Goal: Task Accomplishment & Management: Use online tool/utility

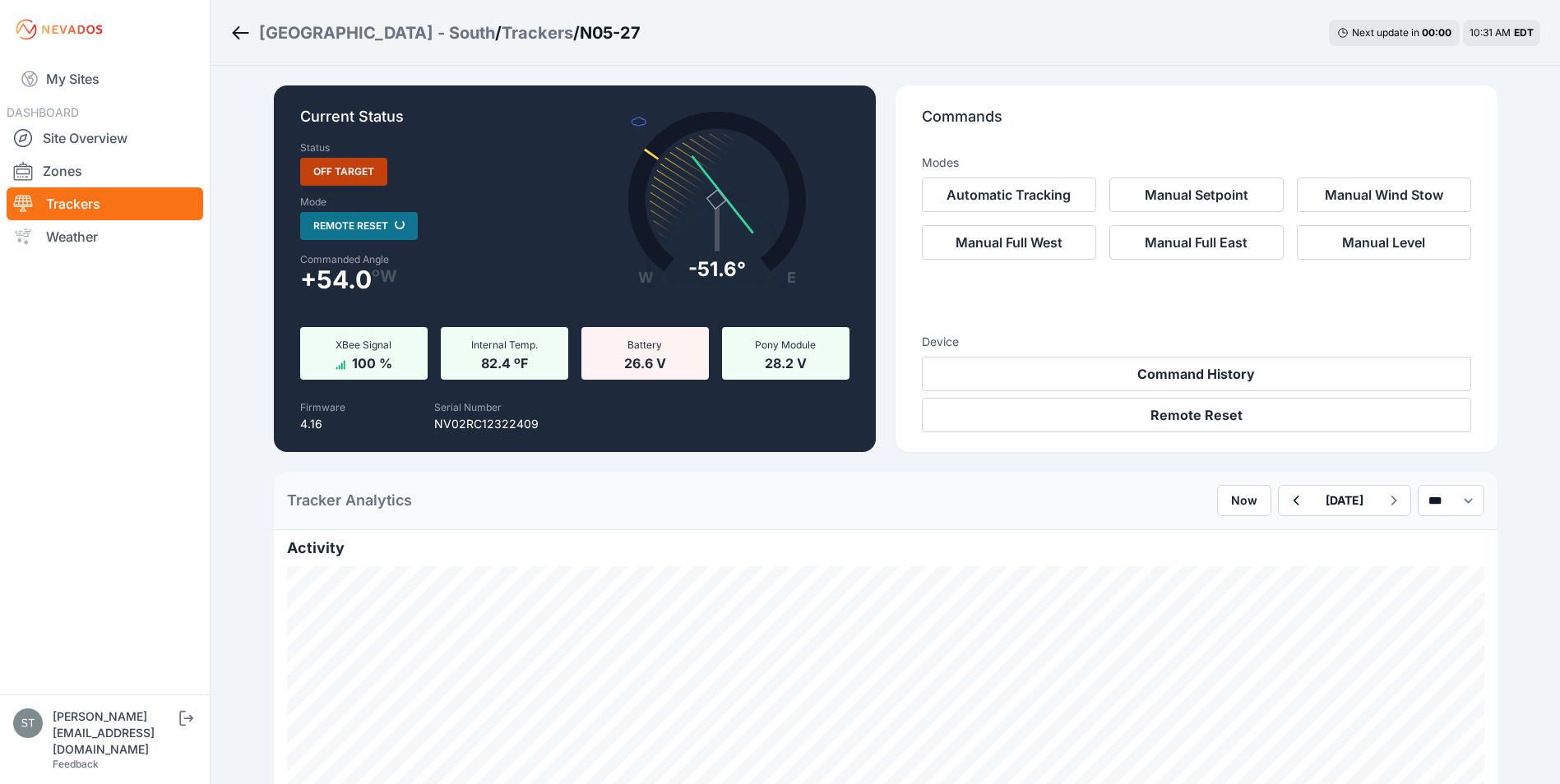
scroll to position [1480, 0]
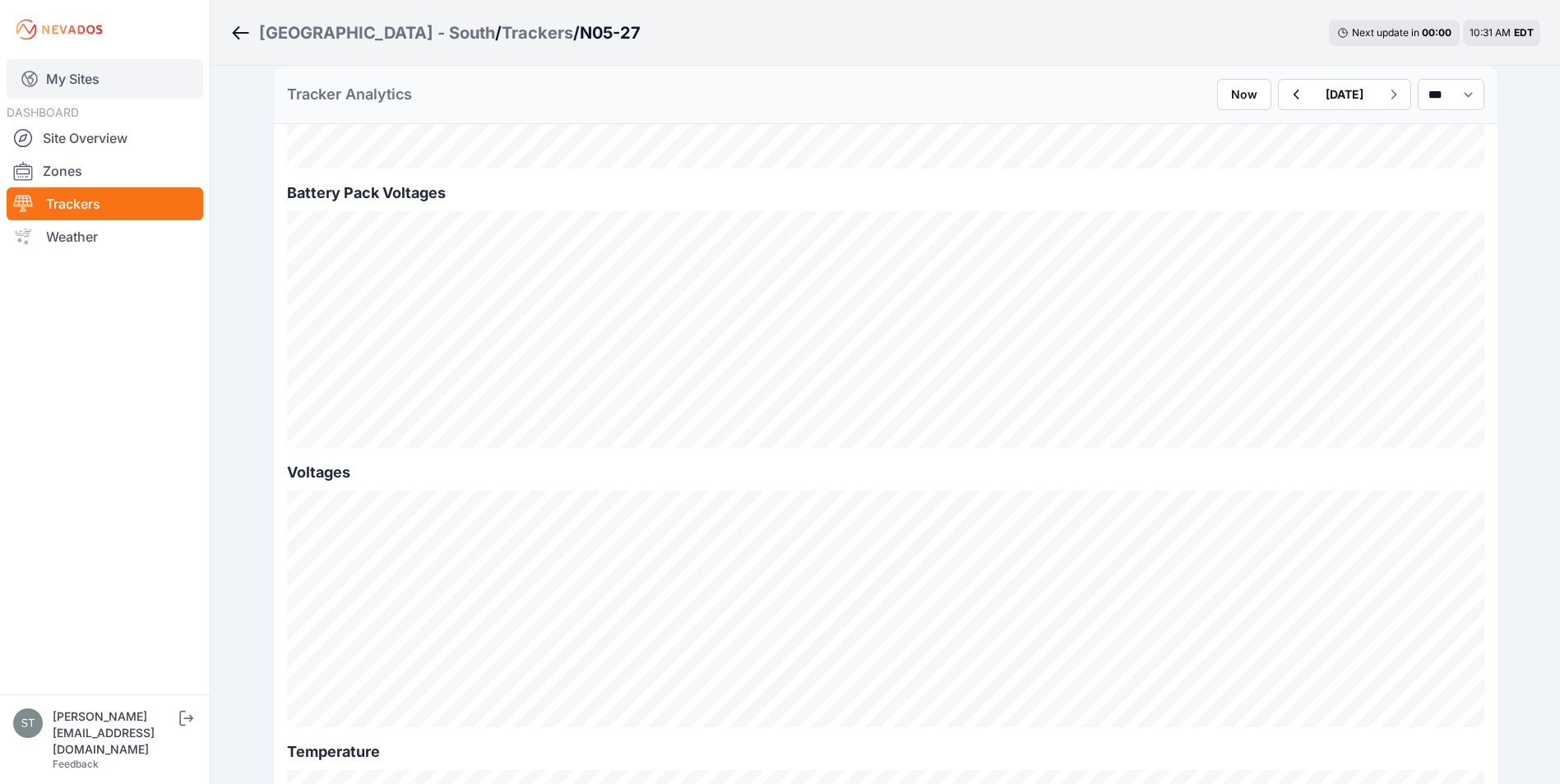
click at [75, 77] on link "My Sites" at bounding box center [105, 78] width 197 height 40
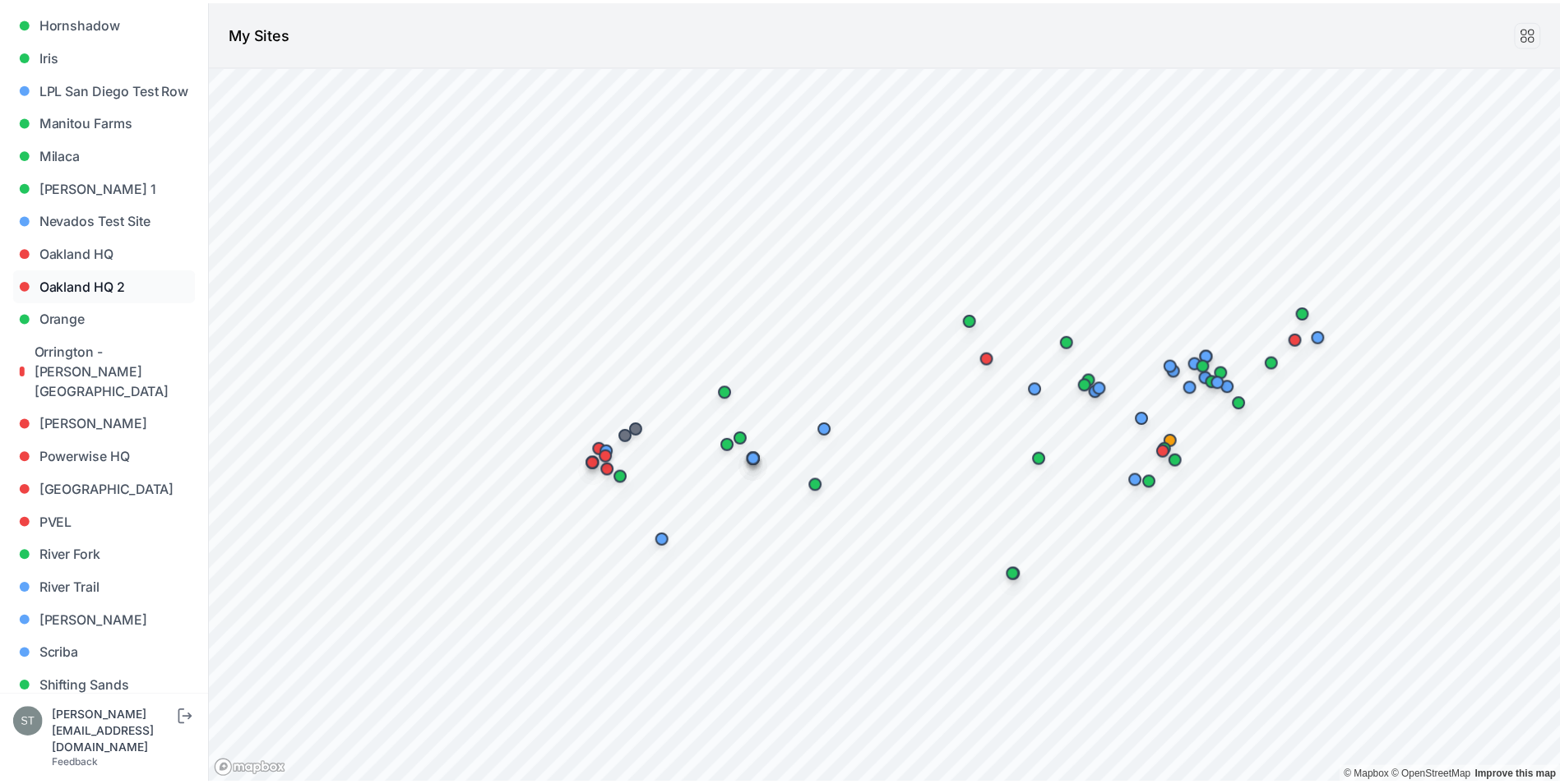
scroll to position [905, 0]
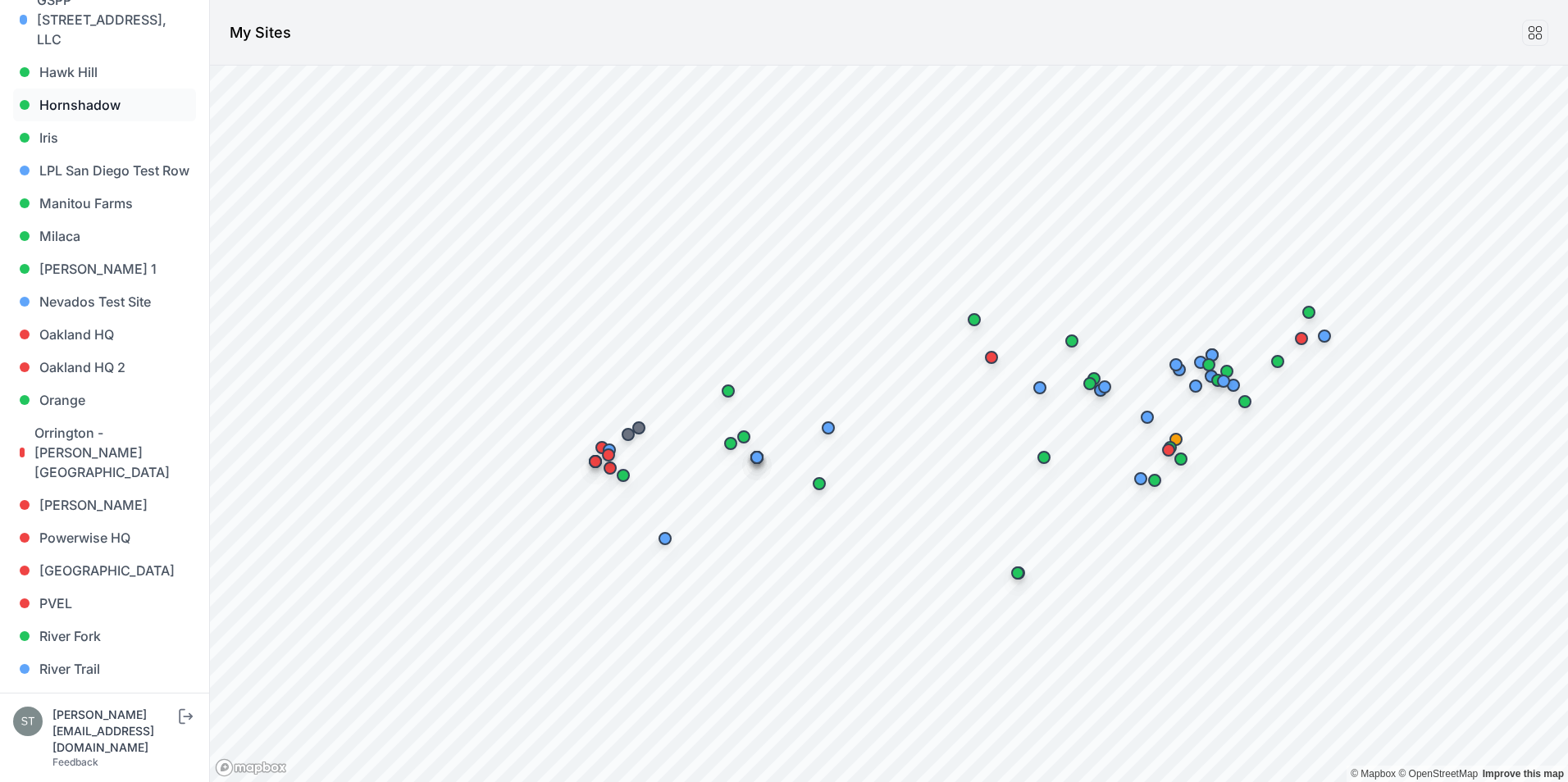
click at [105, 89] on link "Hornshadow" at bounding box center [105, 105] width 183 height 33
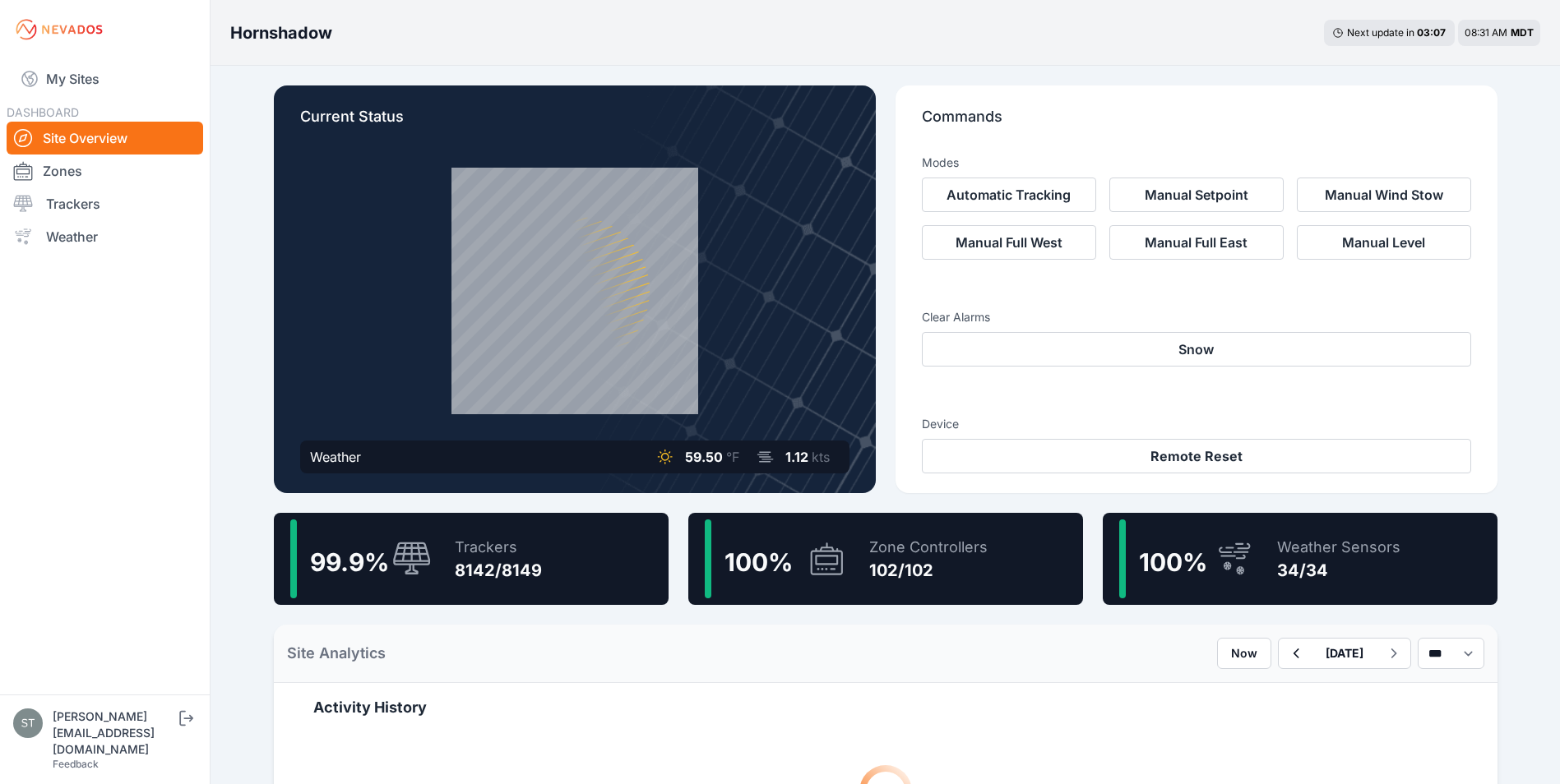
click at [420, 543] on icon at bounding box center [411, 558] width 38 height 33
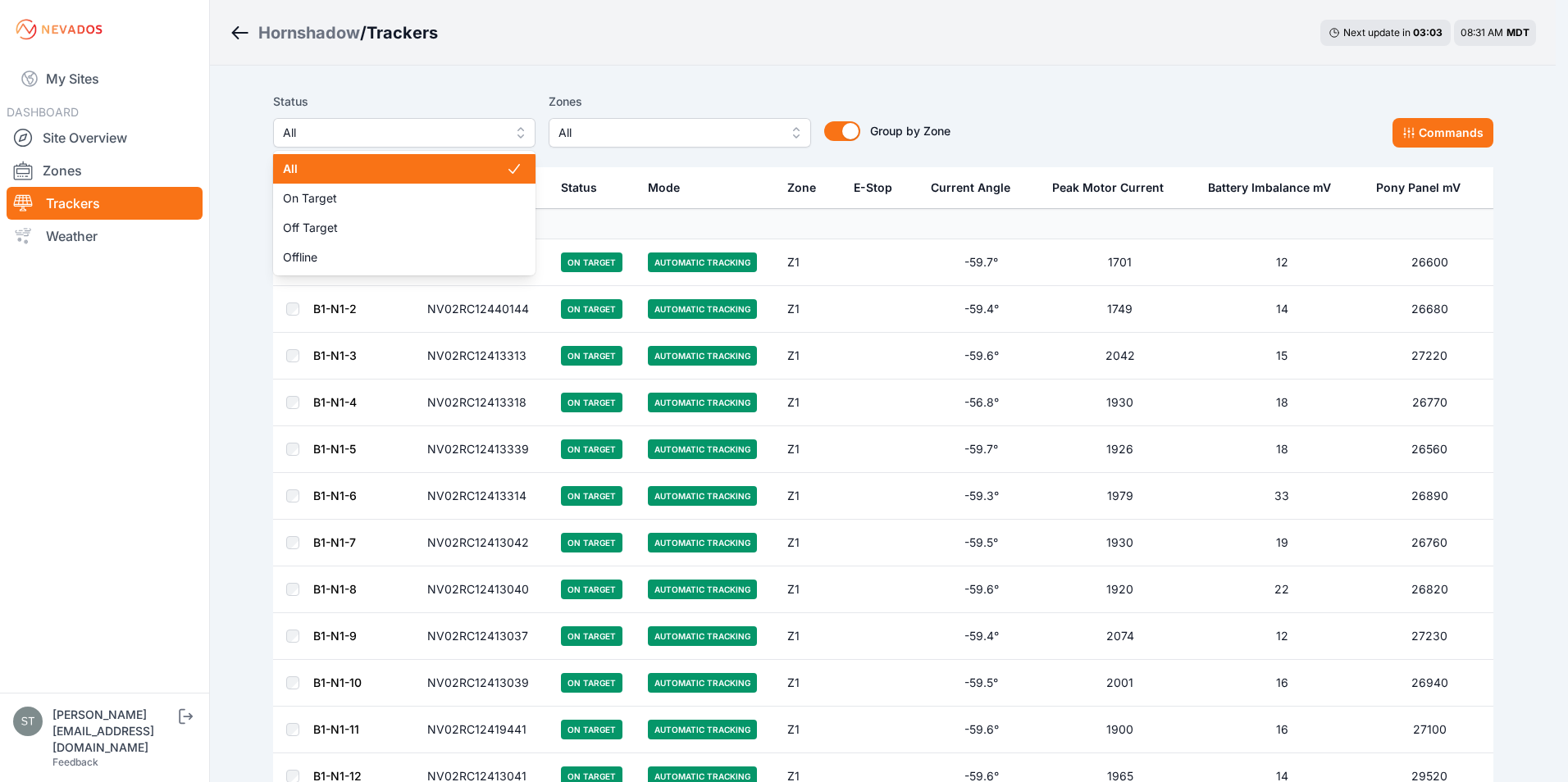
click at [373, 131] on span "All" at bounding box center [393, 133] width 220 height 19
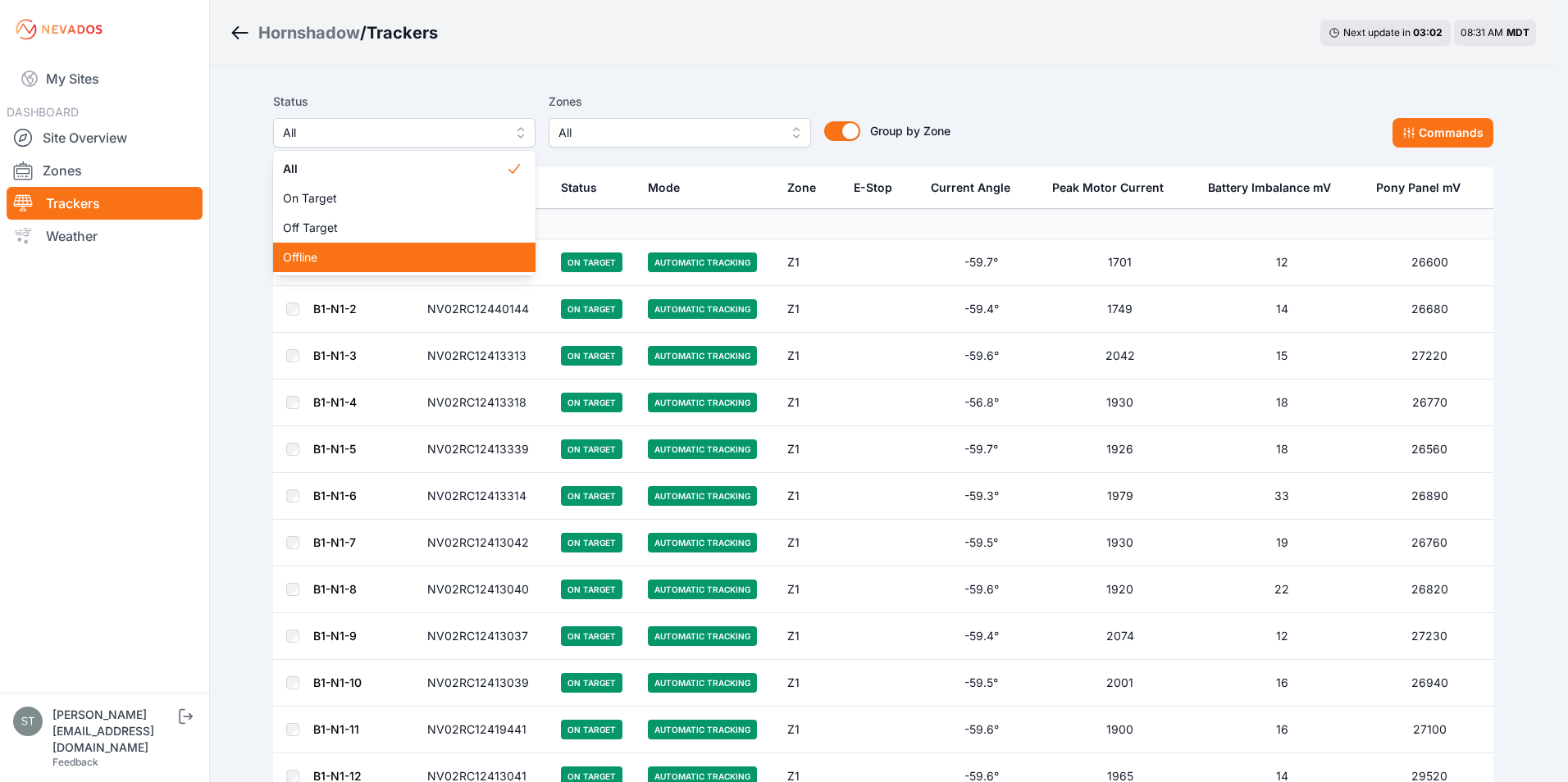
click at [323, 265] on span "Offline" at bounding box center [395, 257] width 223 height 16
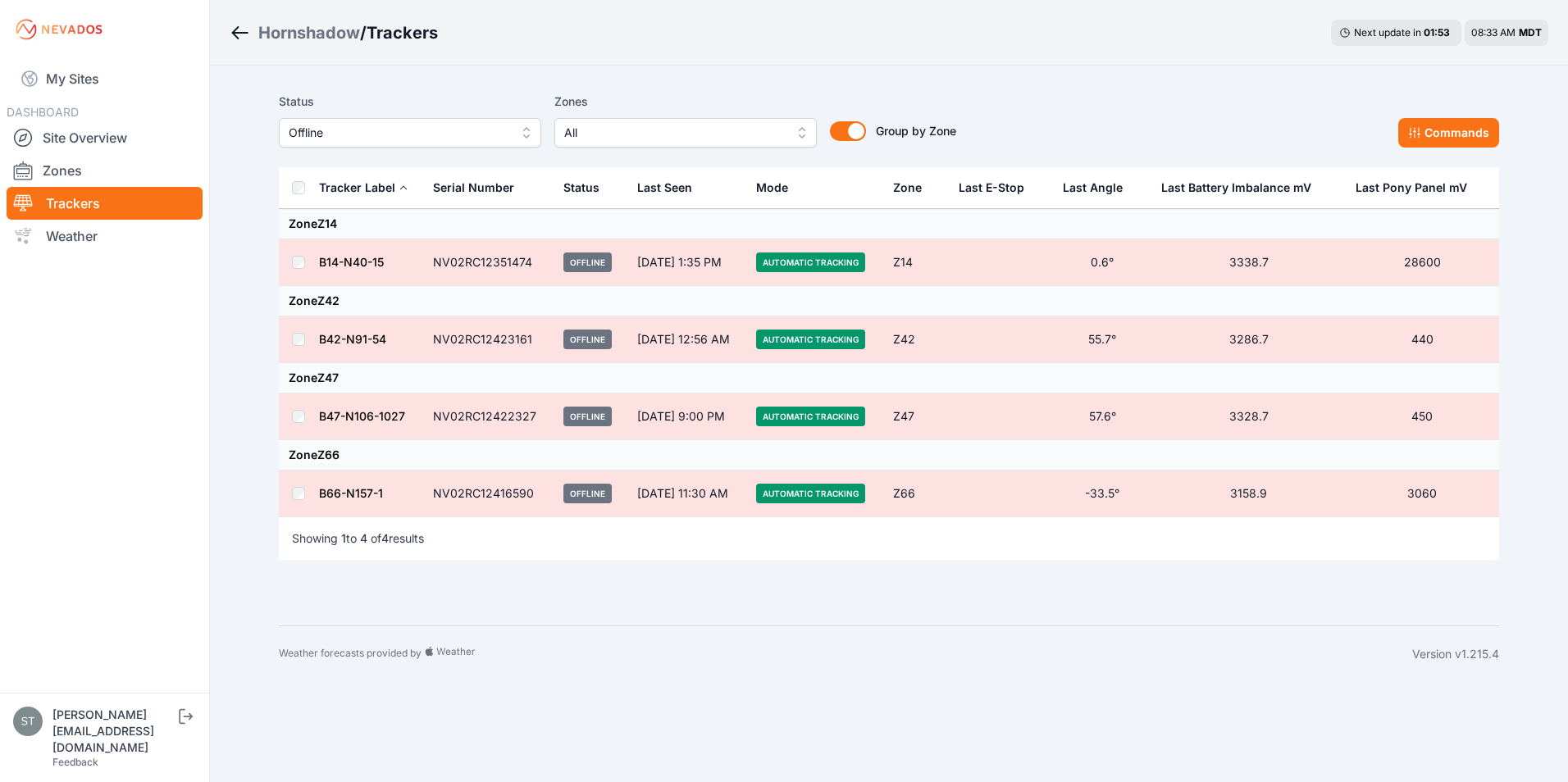
click at [356, 138] on span "Offline" at bounding box center [399, 133] width 220 height 19
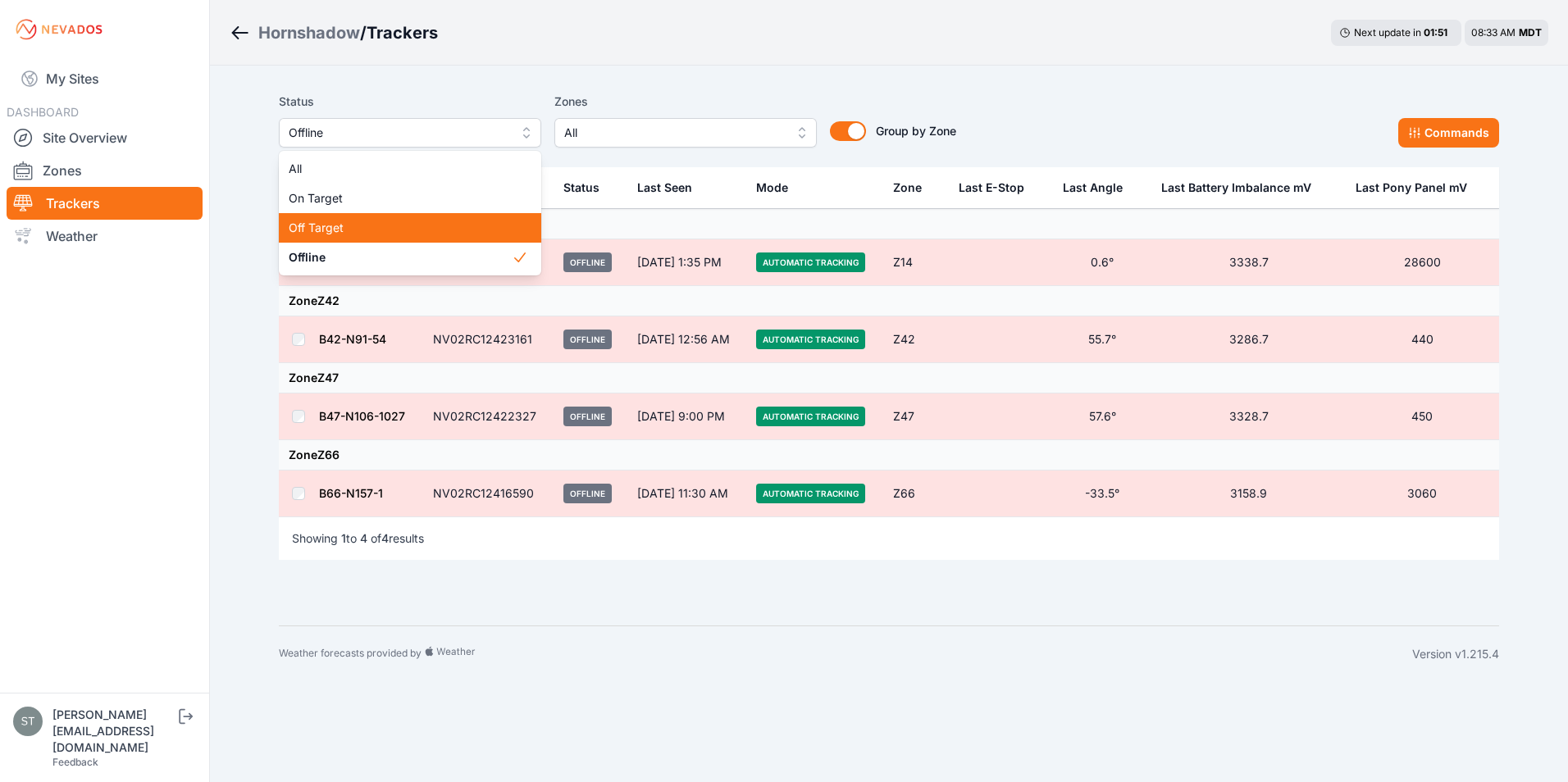
click at [329, 228] on span "Off Target" at bounding box center [401, 227] width 223 height 16
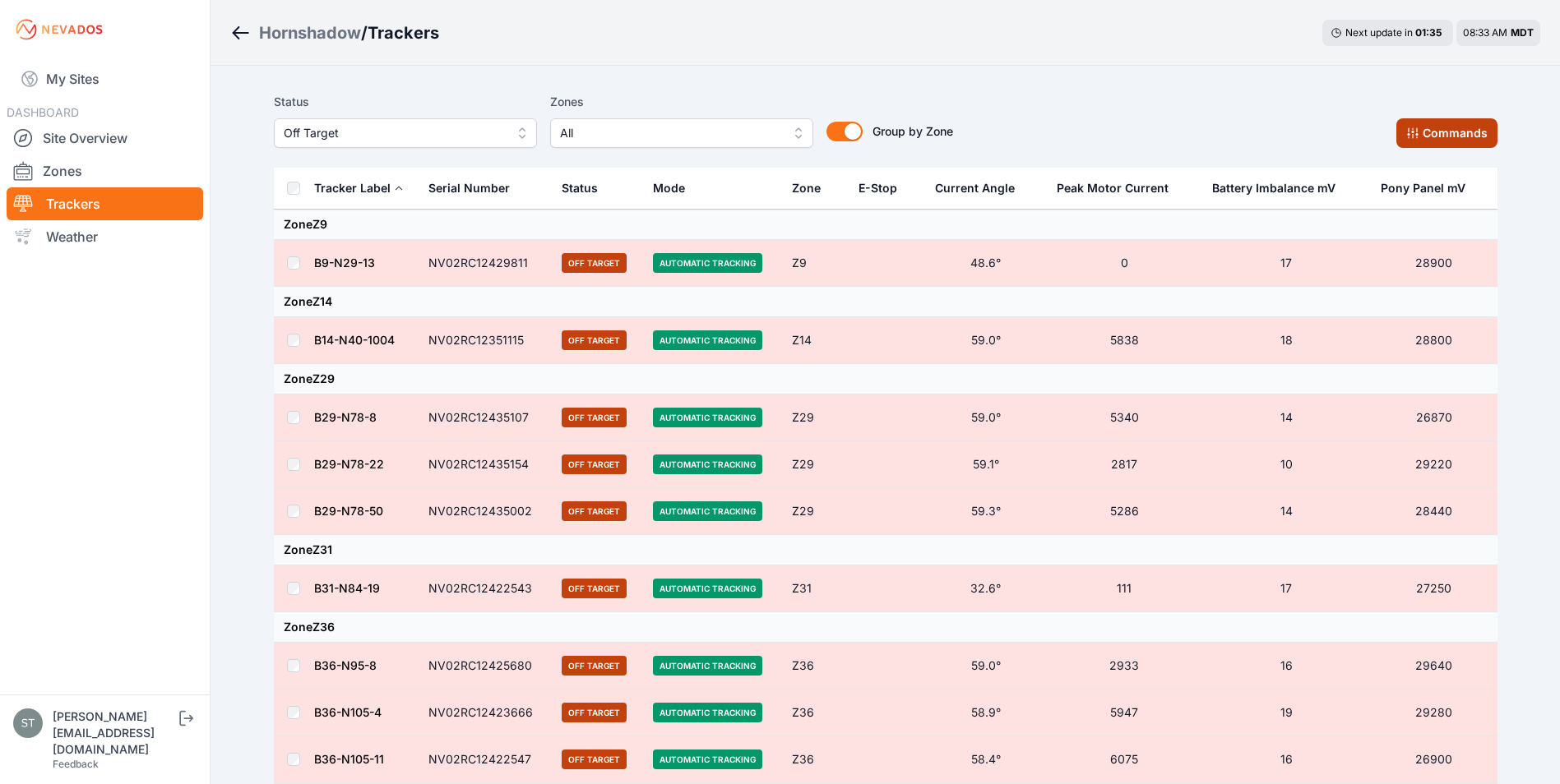
click at [1454, 134] on button "Commands" at bounding box center [1447, 133] width 101 height 30
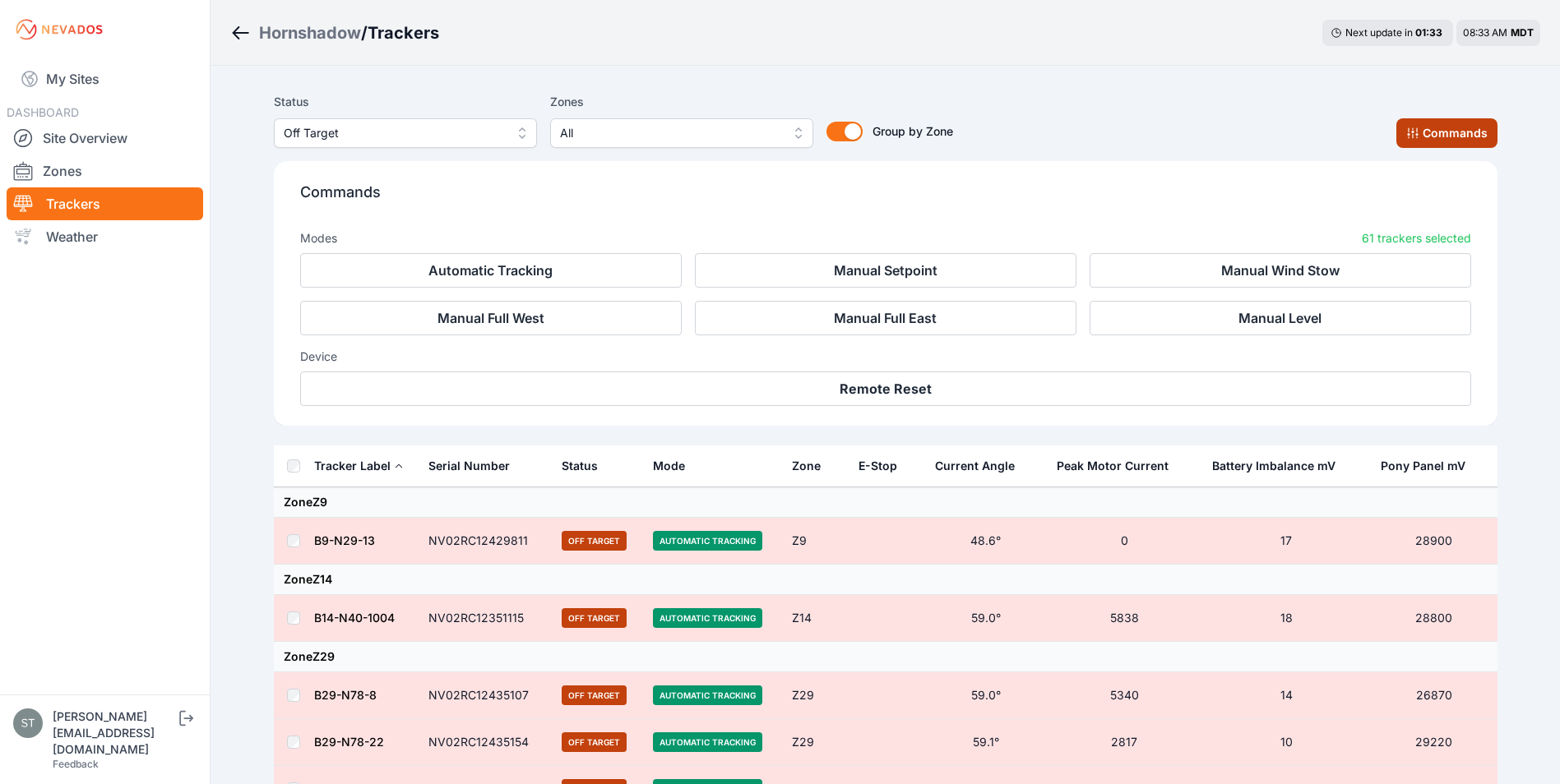
click at [1443, 135] on button "Commands" at bounding box center [1447, 133] width 101 height 30
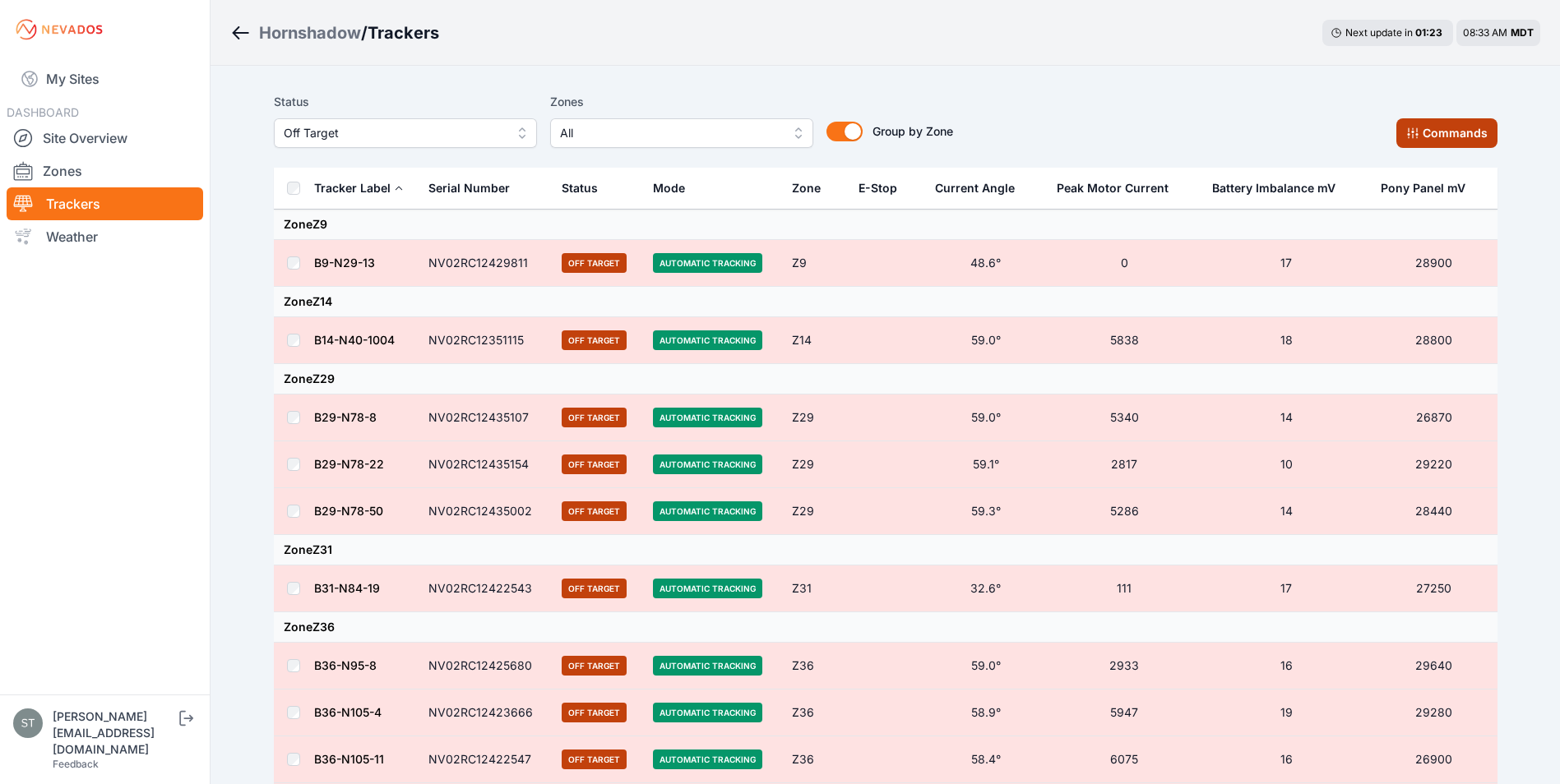
click at [1465, 131] on button "Commands" at bounding box center [1447, 133] width 101 height 30
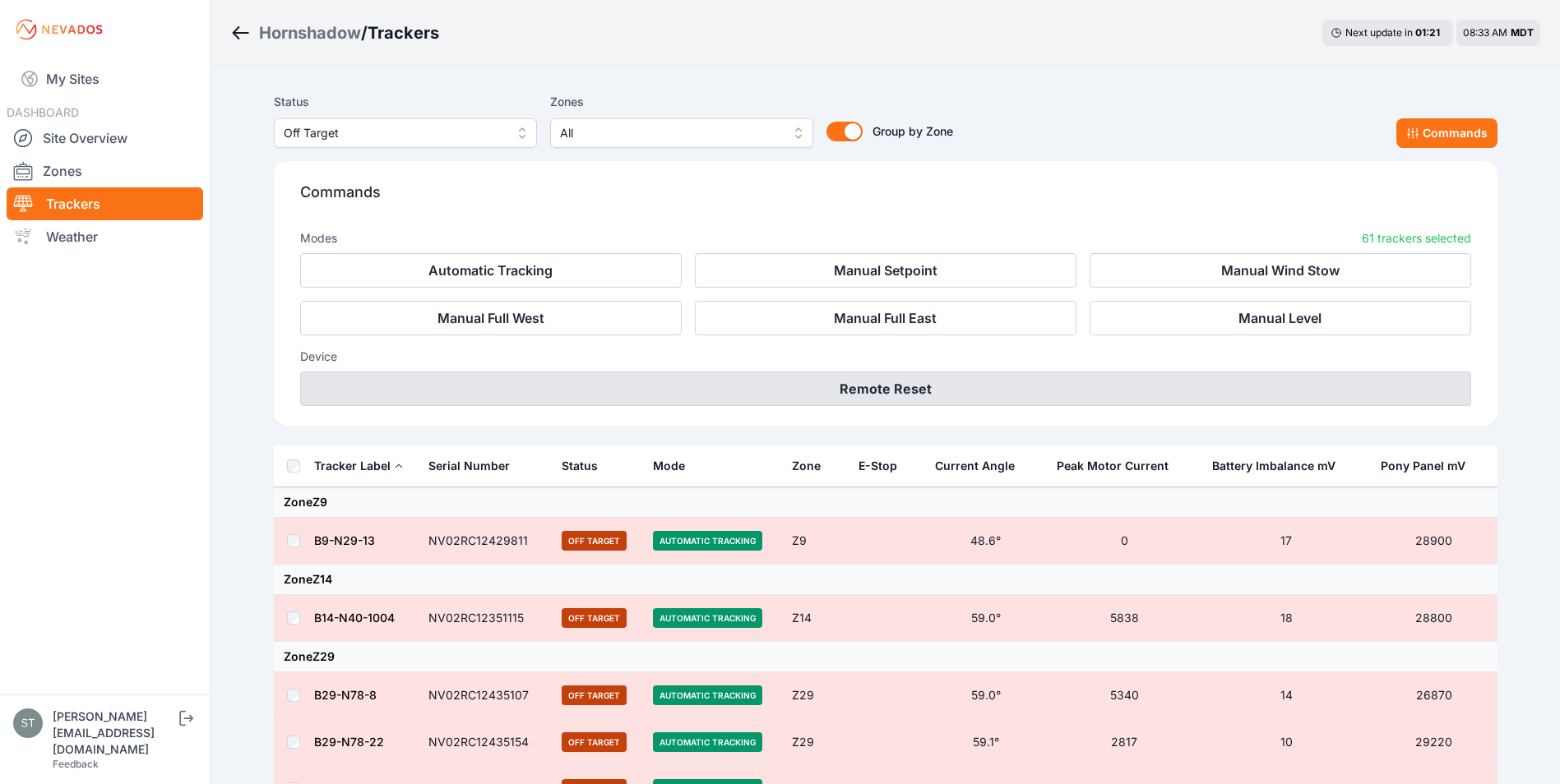
click at [878, 399] on button "Remote Reset" at bounding box center [886, 389] width 1172 height 35
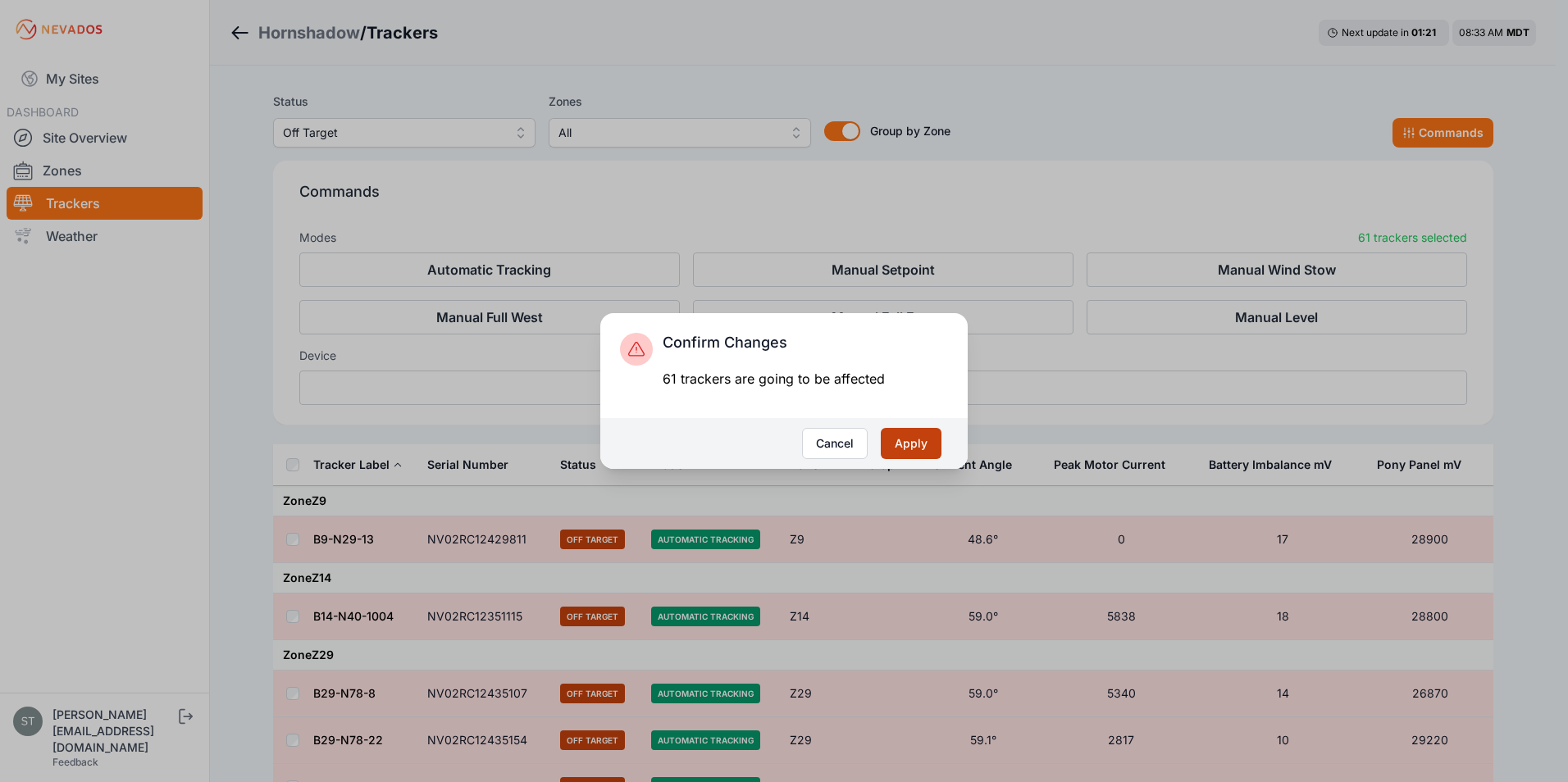
click at [926, 443] on button "Apply" at bounding box center [911, 443] width 61 height 31
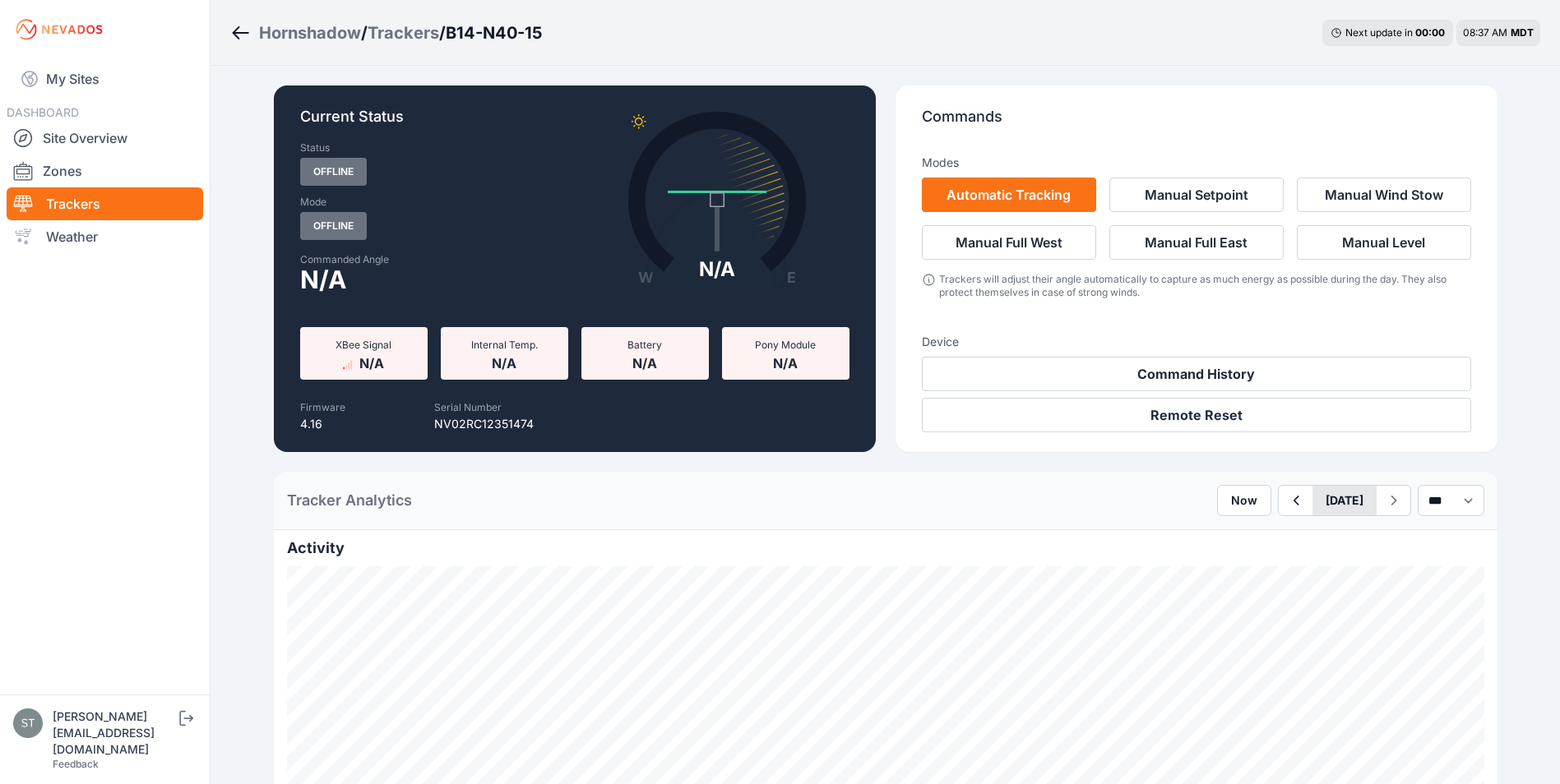
click at [1327, 503] on button "[DATE]" at bounding box center [1345, 500] width 64 height 30
click at [1316, 674] on div "19" at bounding box center [1326, 671] width 22 height 22
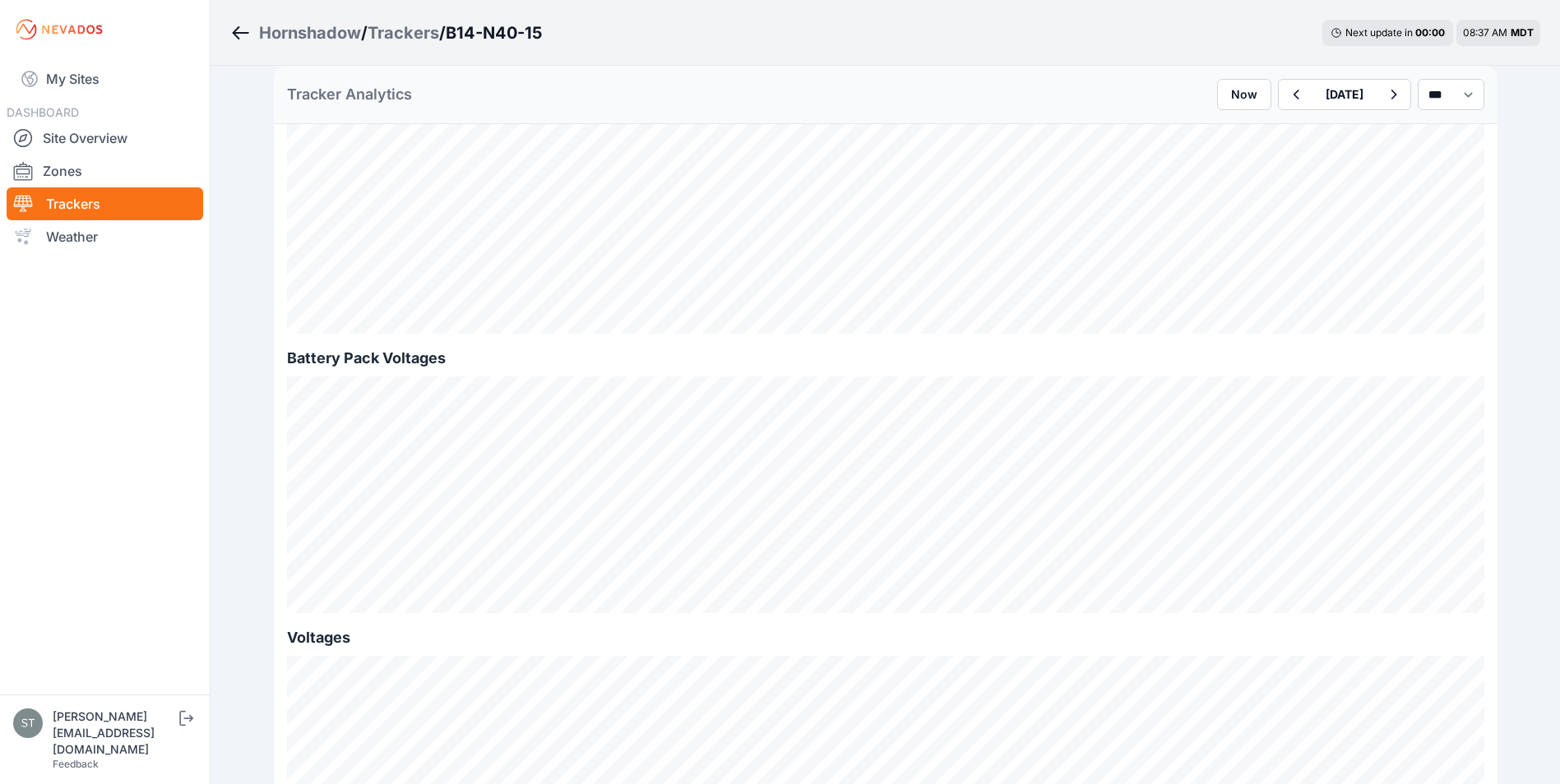
scroll to position [1315, 0]
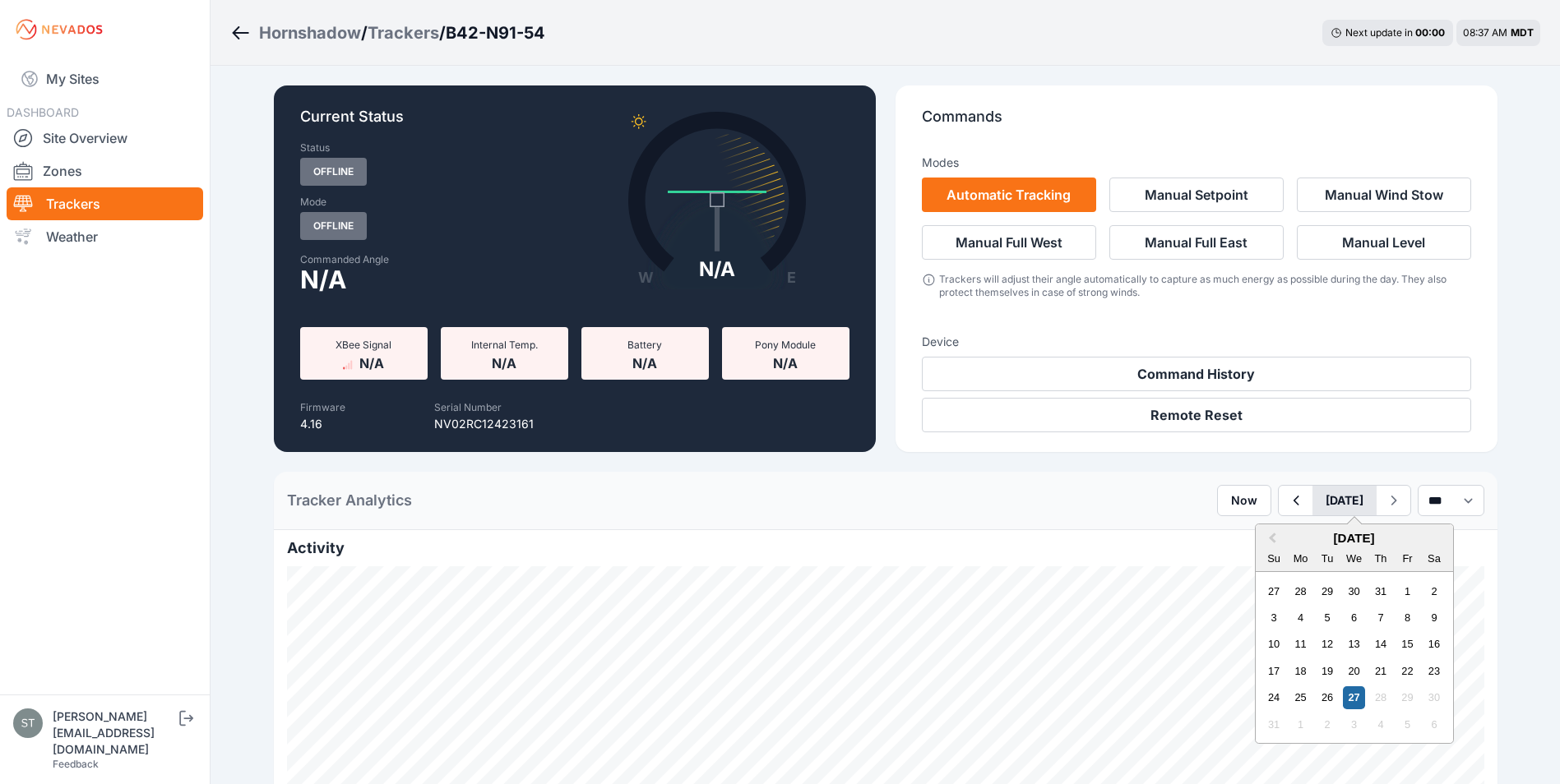
click at [1327, 509] on button "[DATE]" at bounding box center [1345, 500] width 64 height 30
click at [1316, 669] on div "19" at bounding box center [1326, 671] width 22 height 22
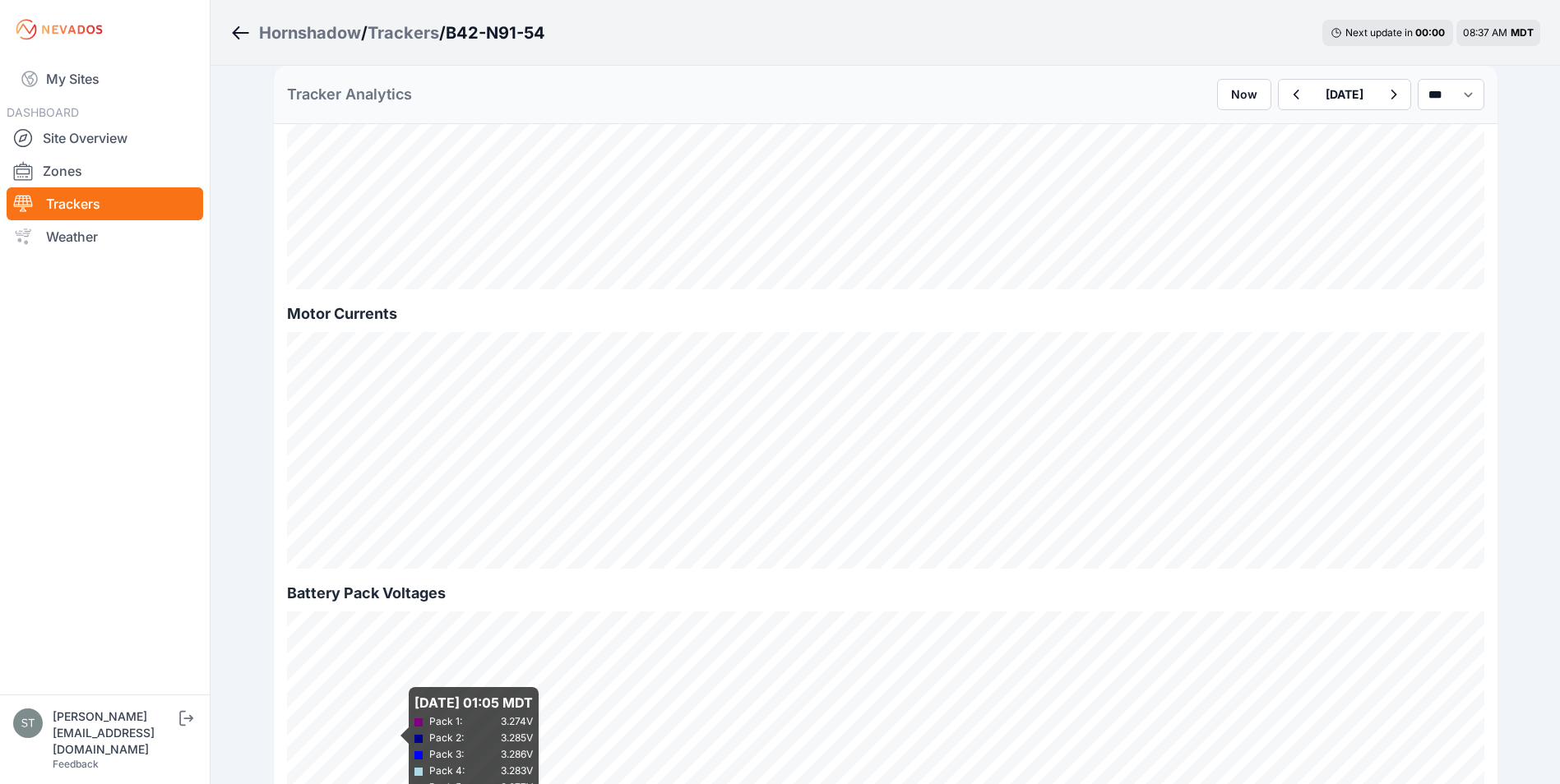
scroll to position [1069, 0]
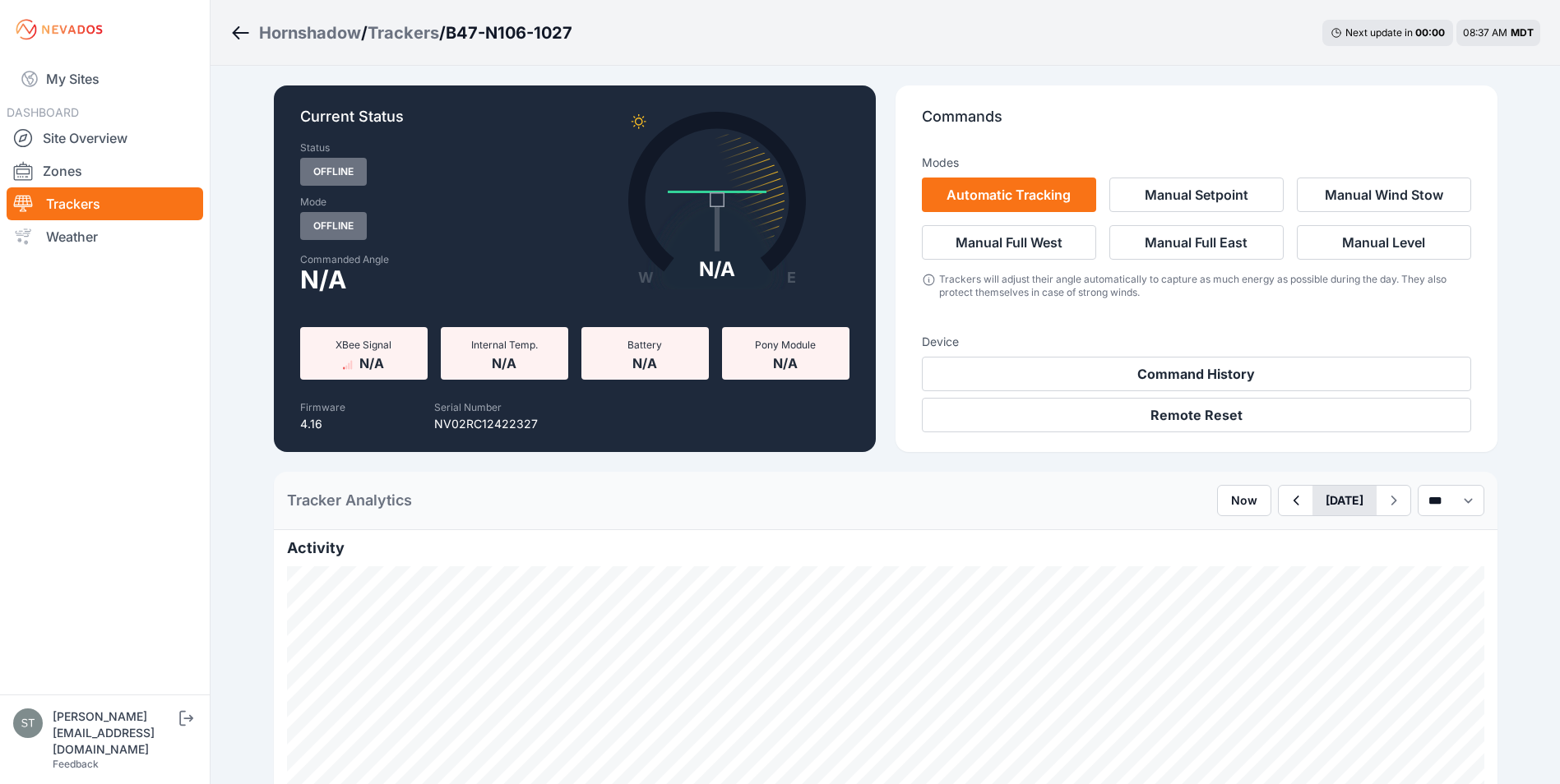
click at [1313, 506] on button "[DATE]" at bounding box center [1345, 500] width 64 height 30
click at [1290, 691] on div "25" at bounding box center [1300, 697] width 22 height 22
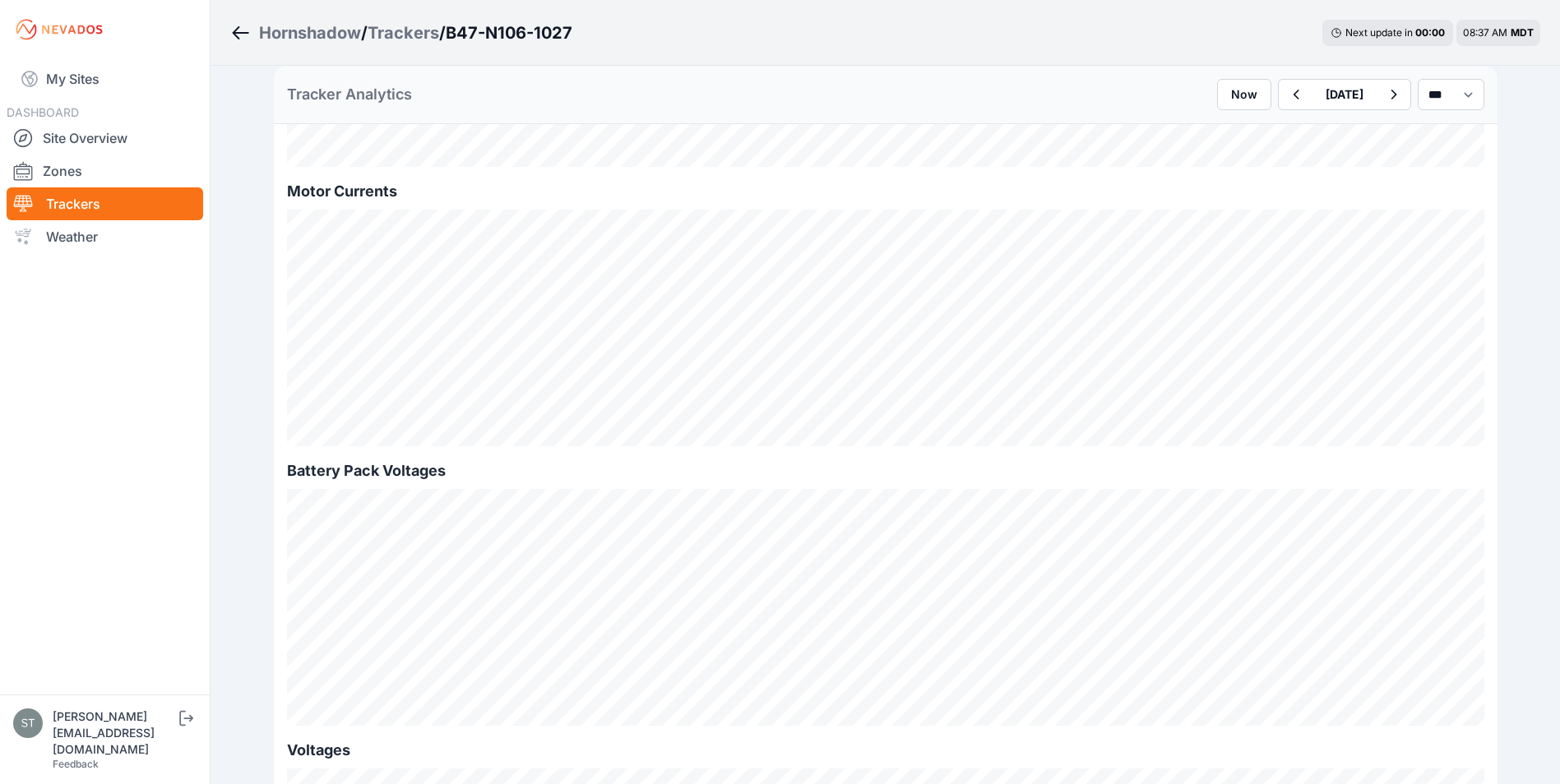
scroll to position [1233, 0]
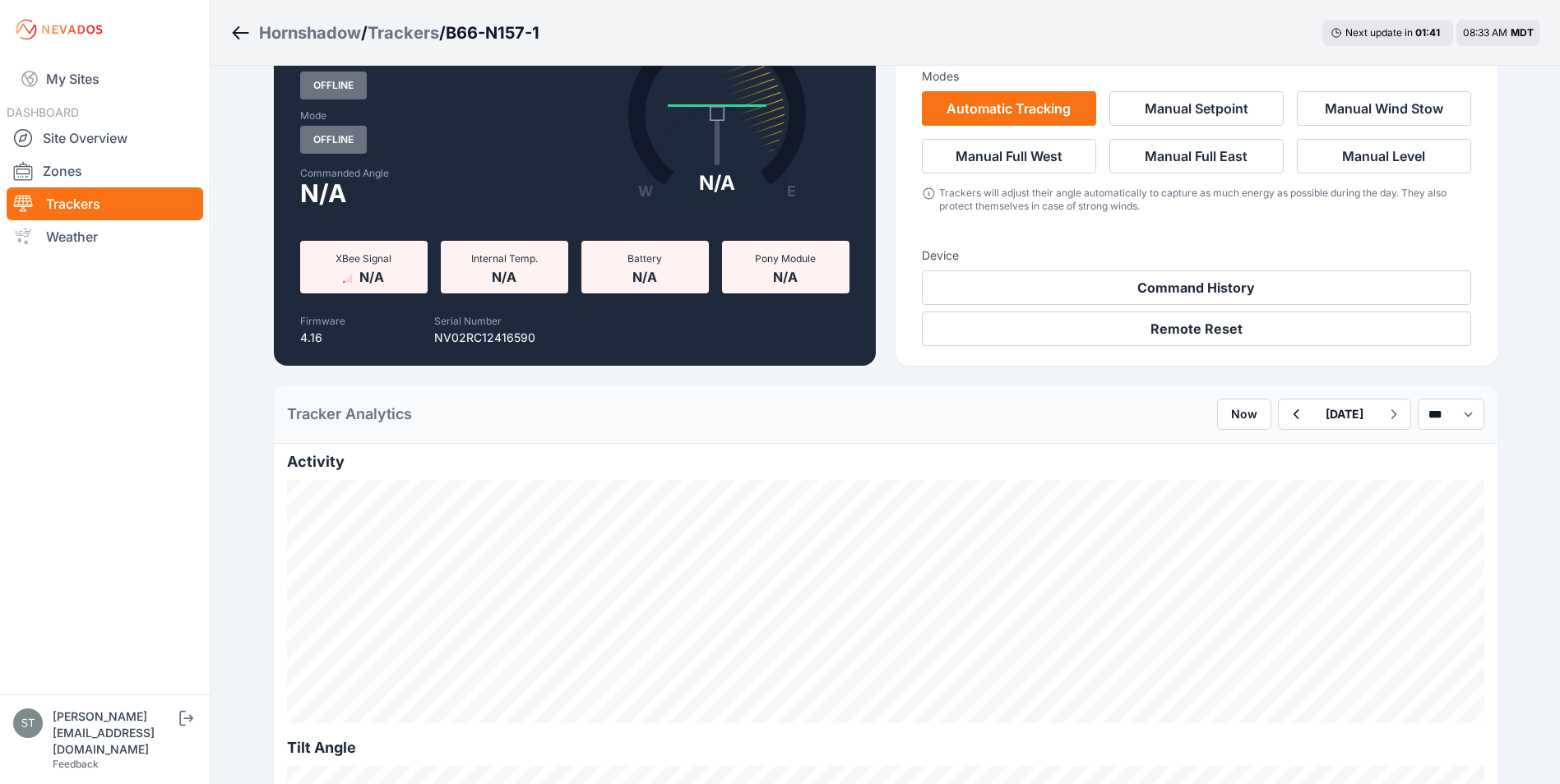
scroll to position [82, 0]
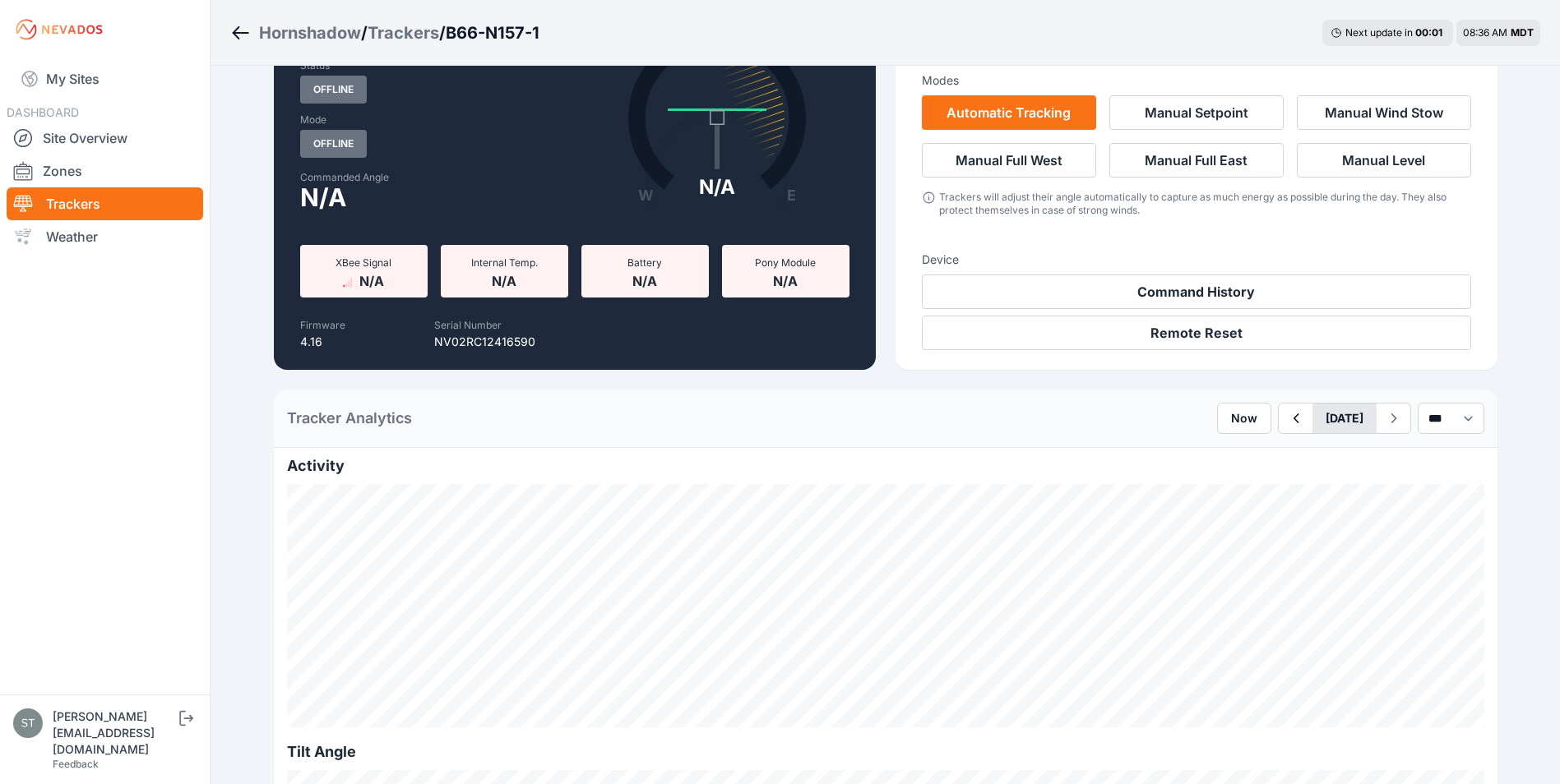
click at [1351, 418] on button "[DATE]" at bounding box center [1345, 418] width 64 height 30
click at [1290, 614] on div "25" at bounding box center [1300, 615] width 22 height 22
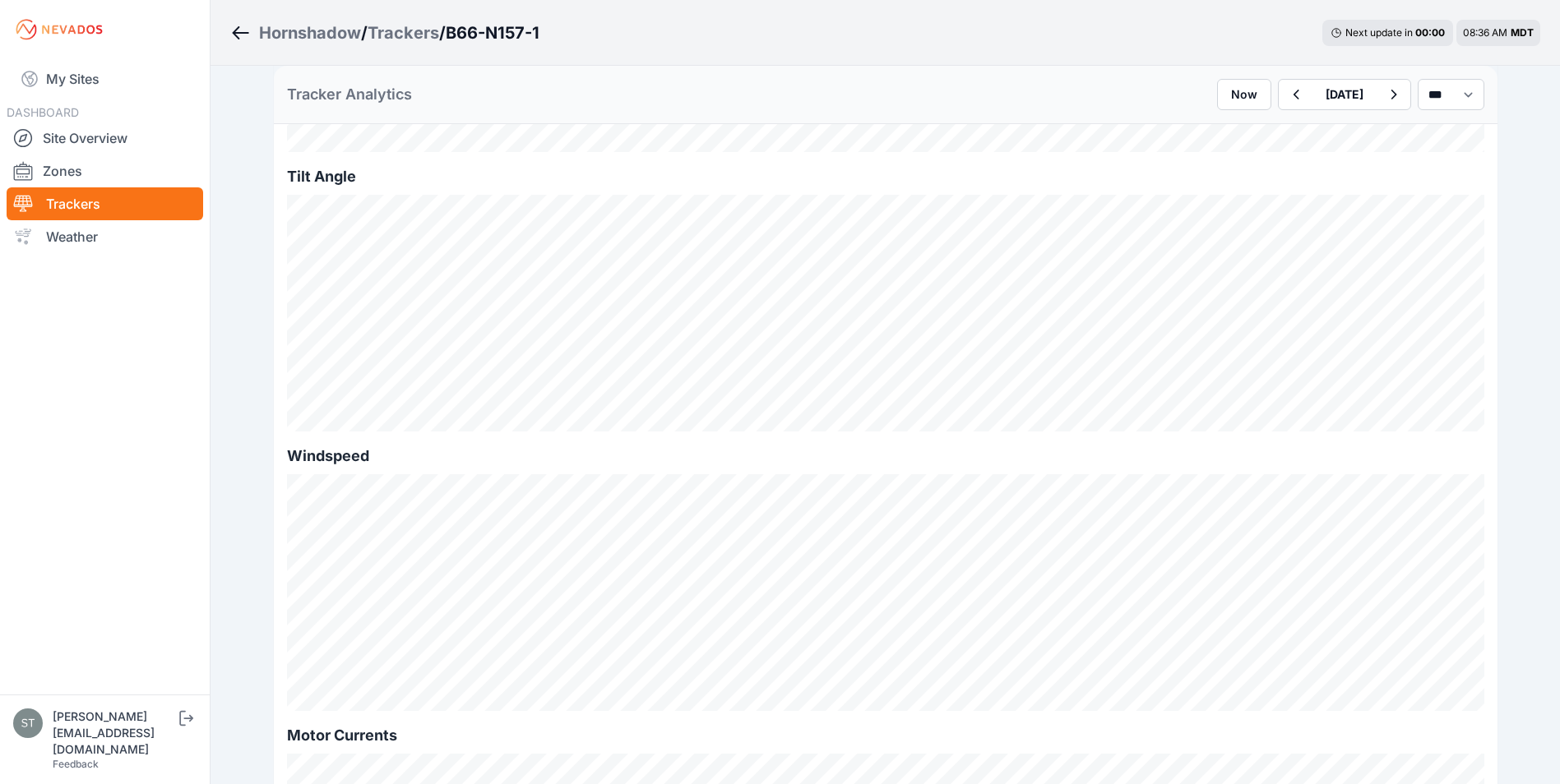
scroll to position [164, 0]
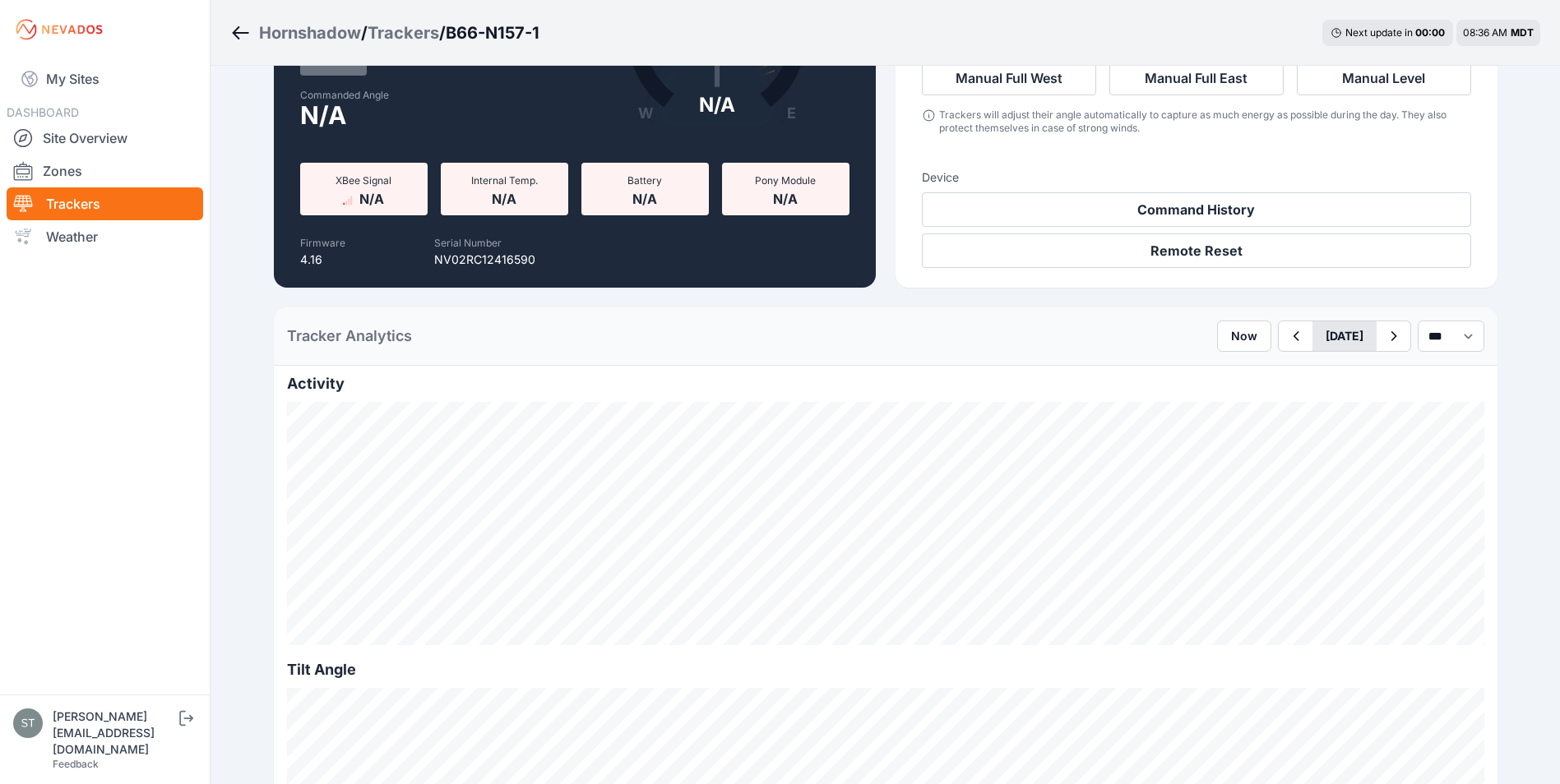
click at [1313, 342] on button "[DATE]" at bounding box center [1345, 336] width 64 height 30
click at [1370, 501] on div "21" at bounding box center [1380, 506] width 22 height 22
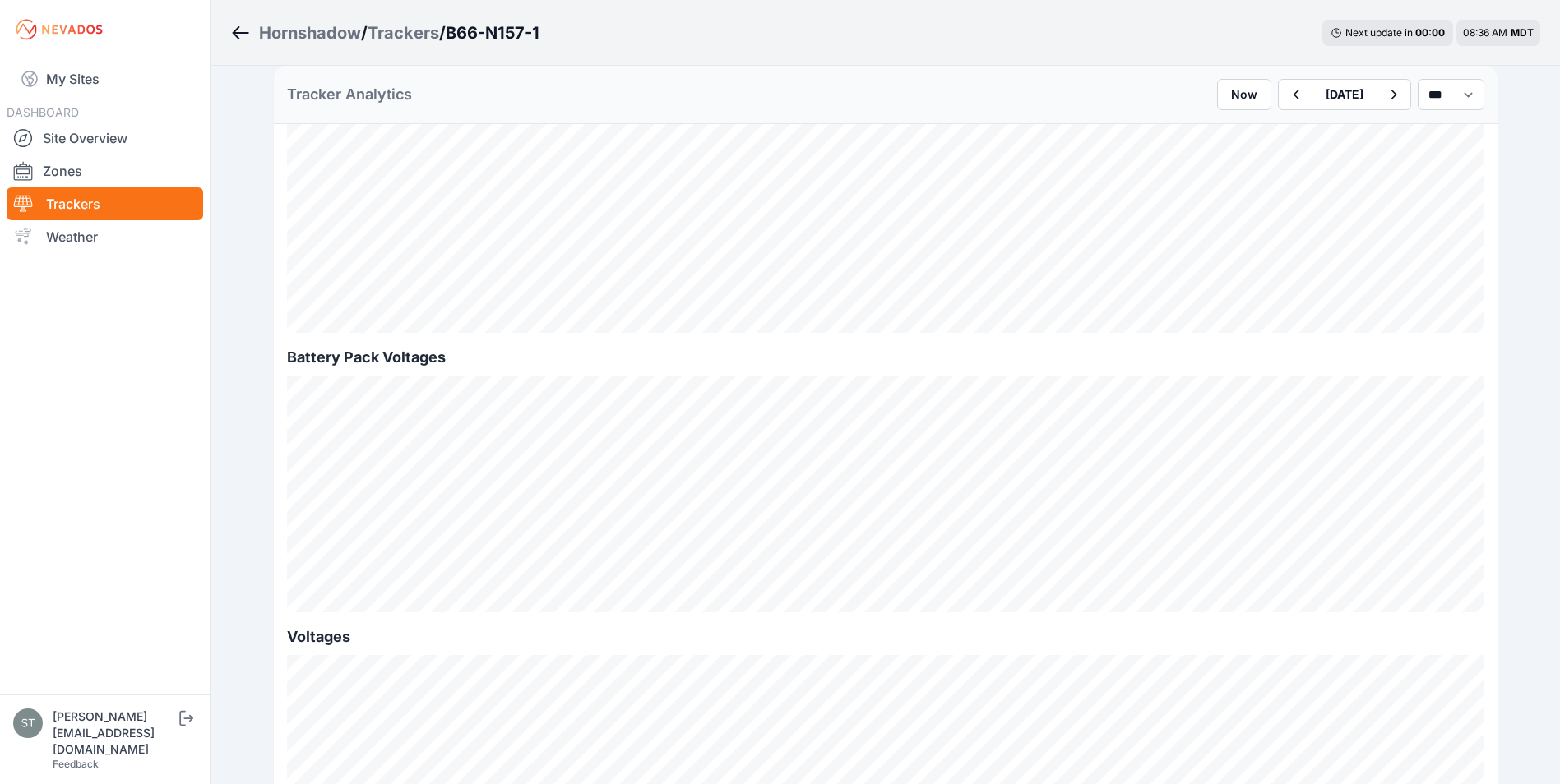
scroll to position [1233, 0]
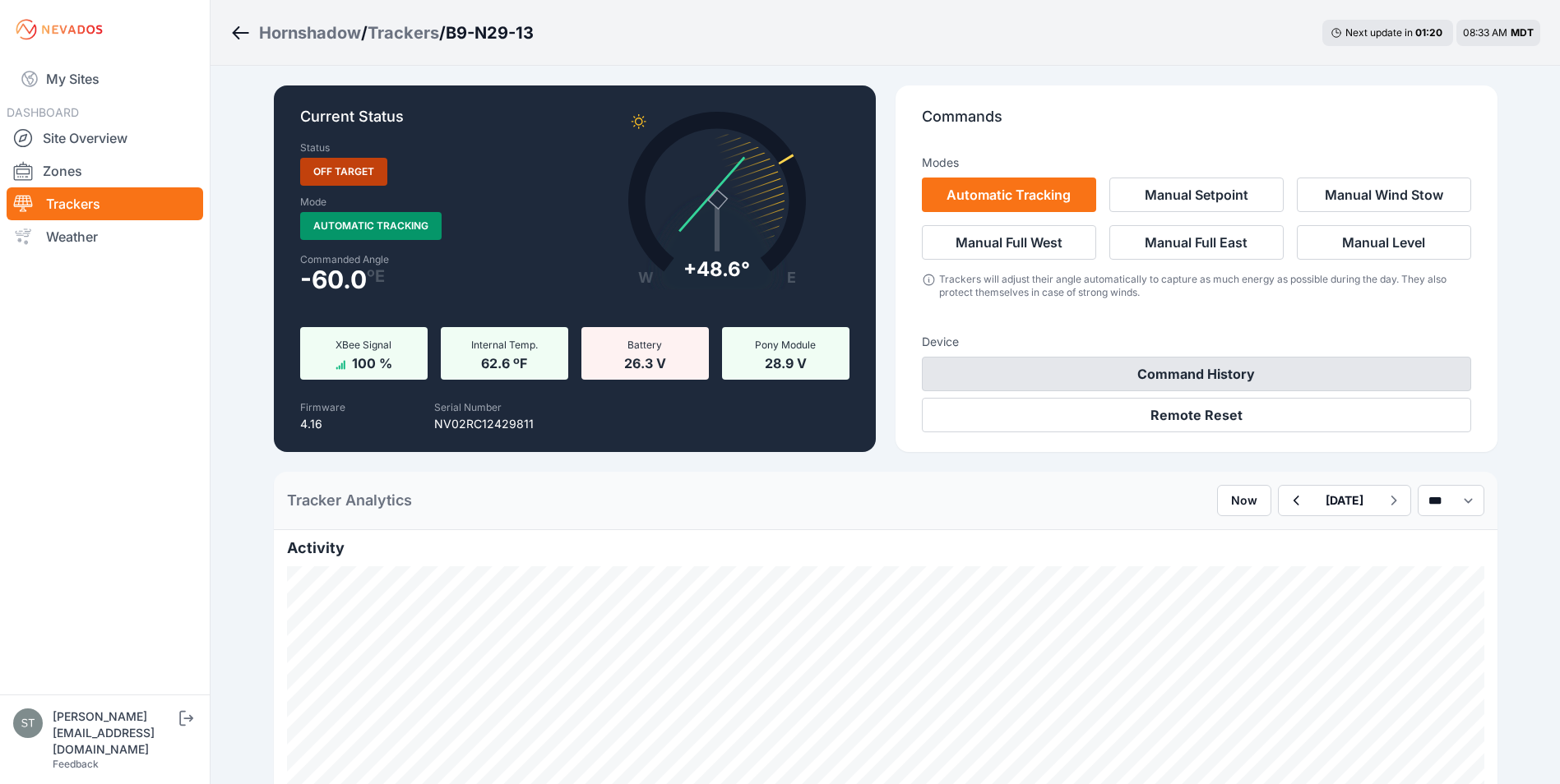
click at [1212, 370] on button "Command History" at bounding box center [1197, 375] width 550 height 35
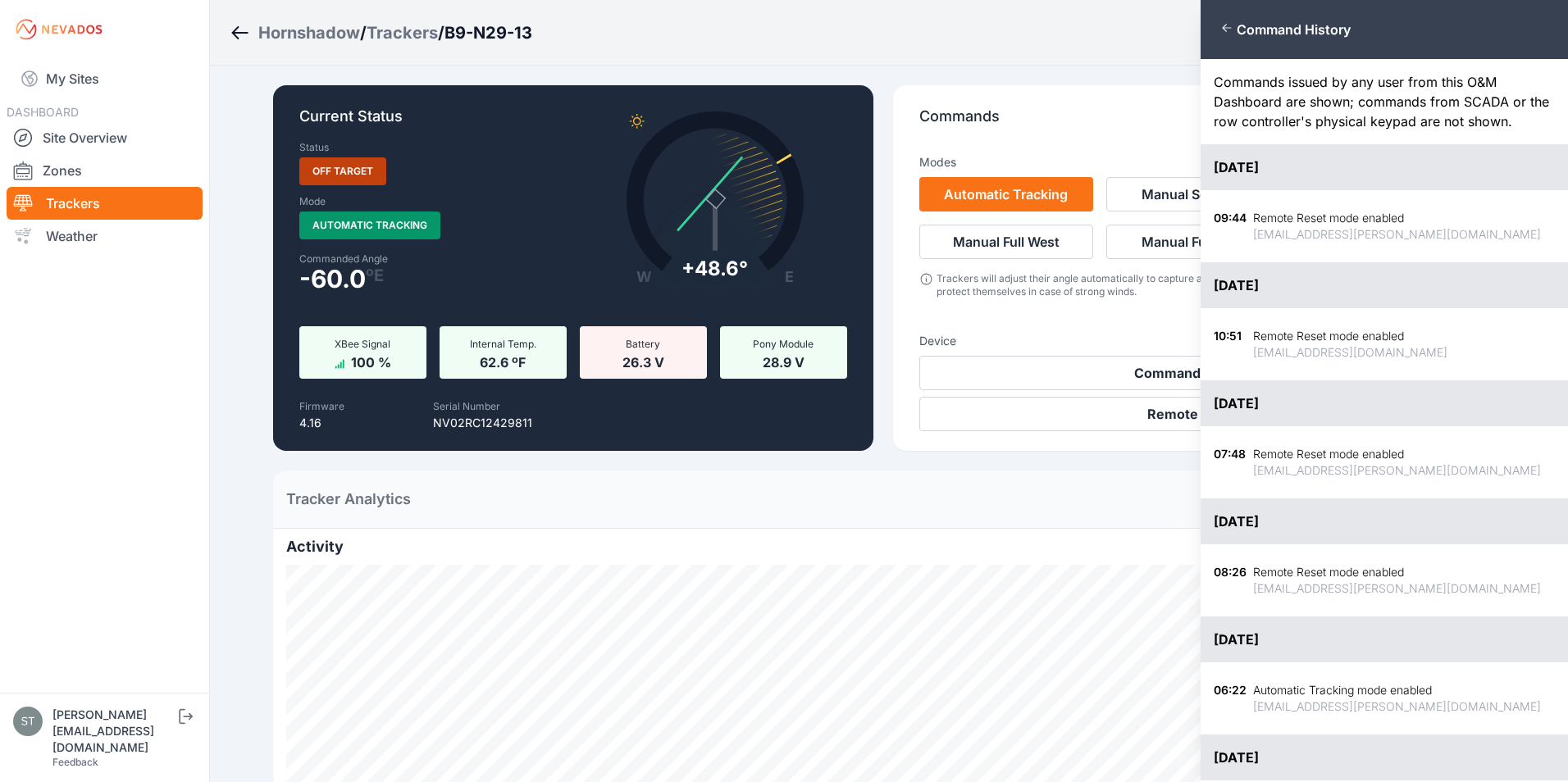
click at [1113, 67] on div "Close panel Command History Commands issued by any user from this O&M Dashboard…" at bounding box center [784, 391] width 1568 height 782
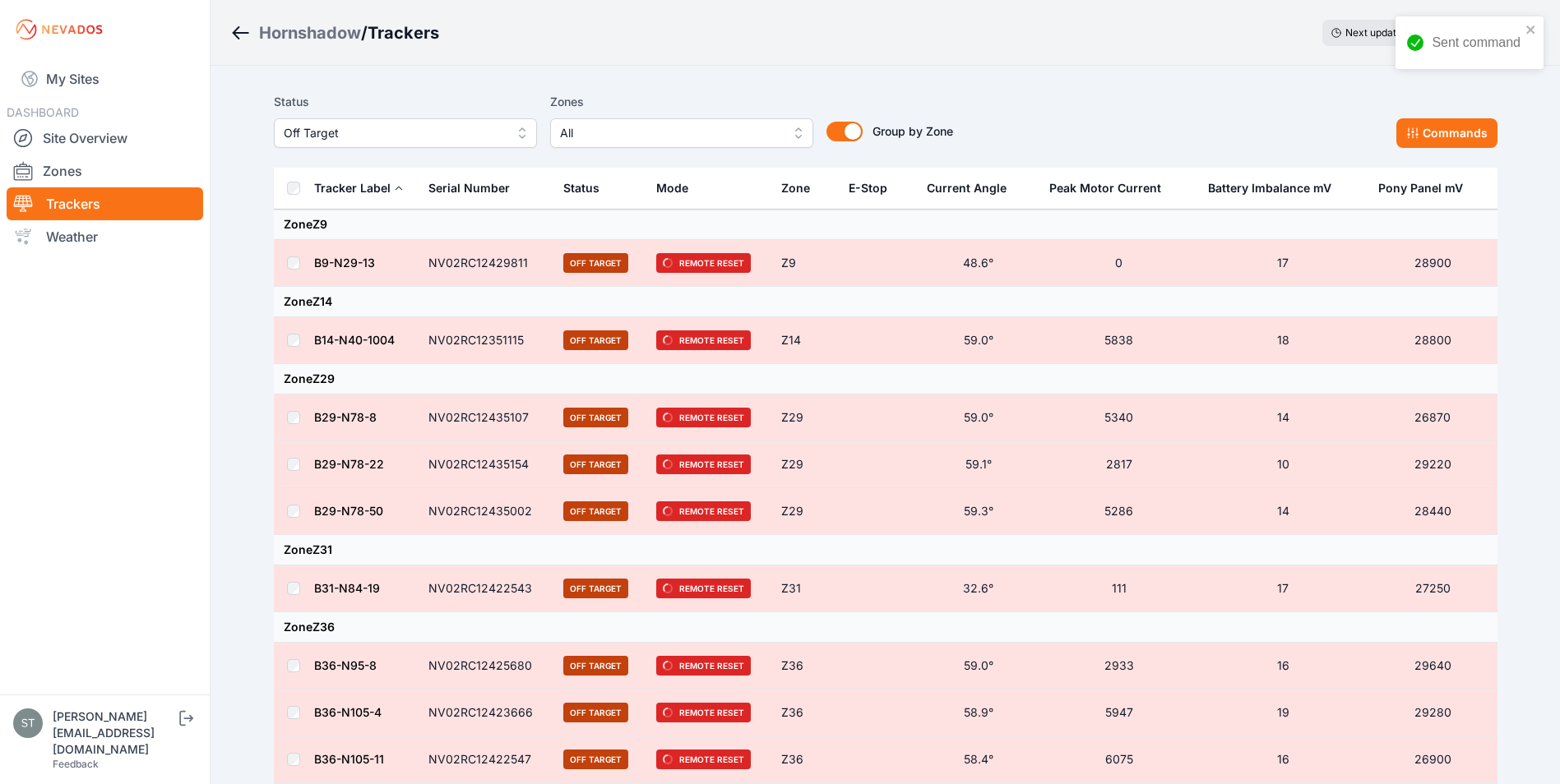
click at [384, 140] on span "Off Target" at bounding box center [394, 133] width 220 height 19
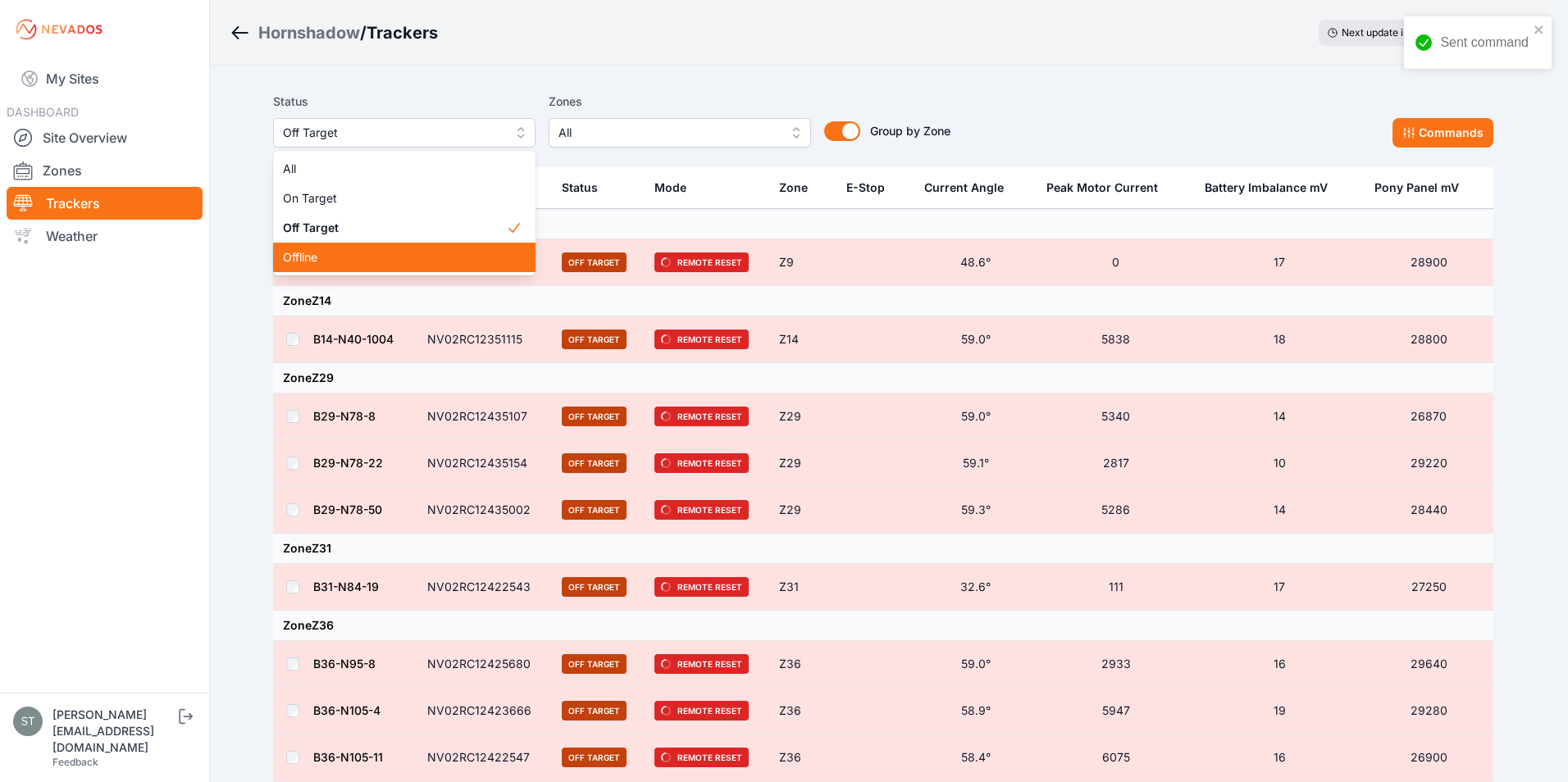
click at [331, 256] on span "Offline" at bounding box center [395, 257] width 223 height 16
